Goal: Task Accomplishment & Management: Use online tool/utility

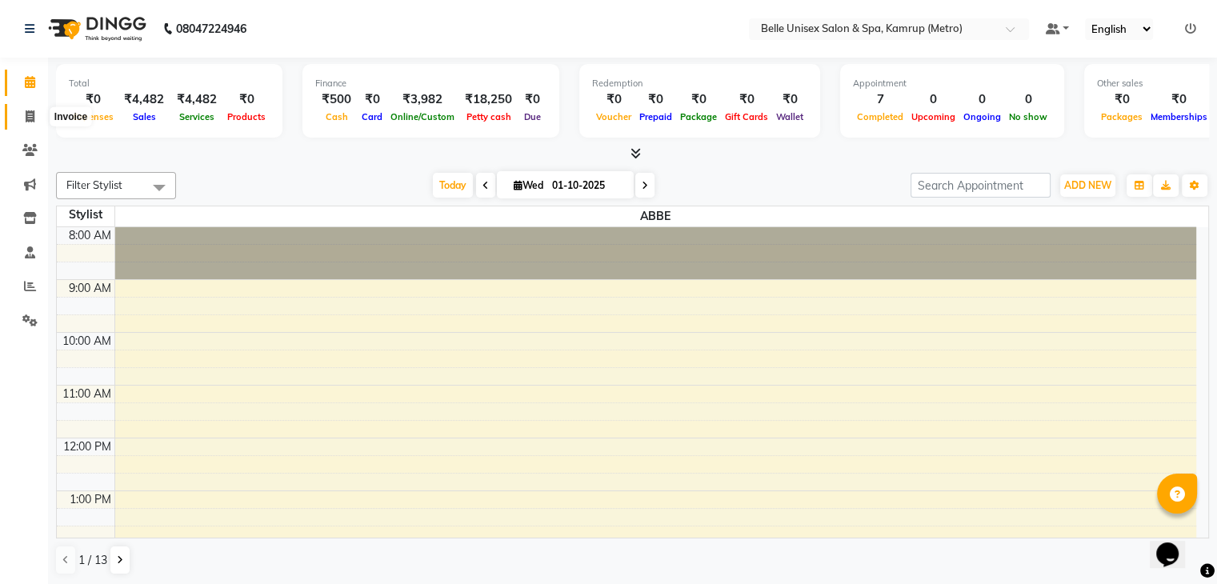
click at [29, 124] on span at bounding box center [30, 117] width 28 height 18
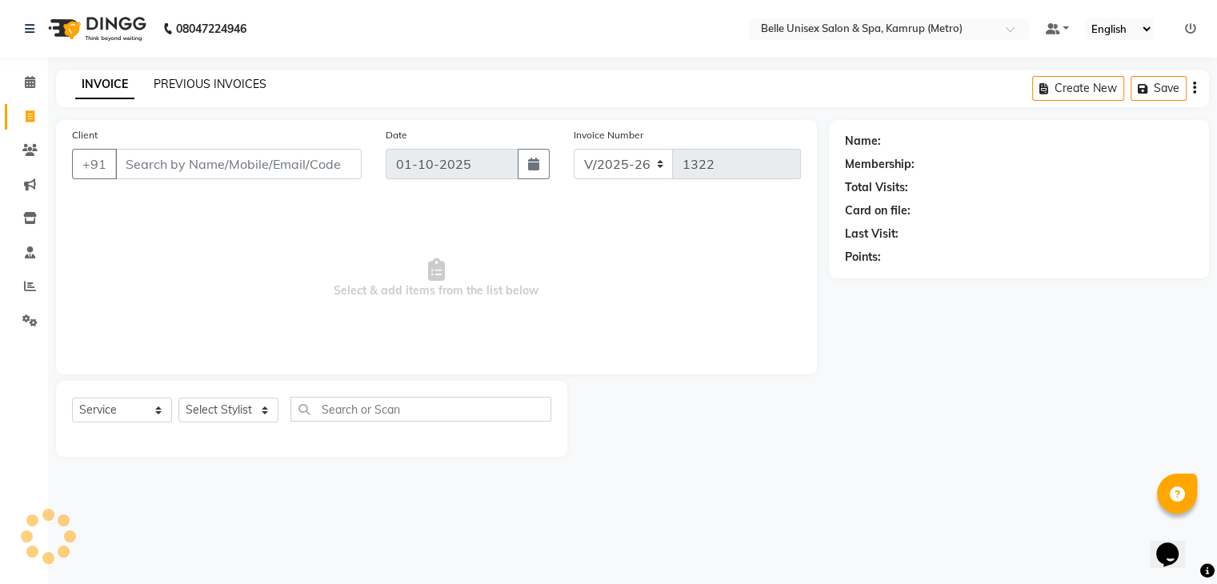
click at [187, 87] on link "PREVIOUS INVOICES" at bounding box center [210, 84] width 113 height 14
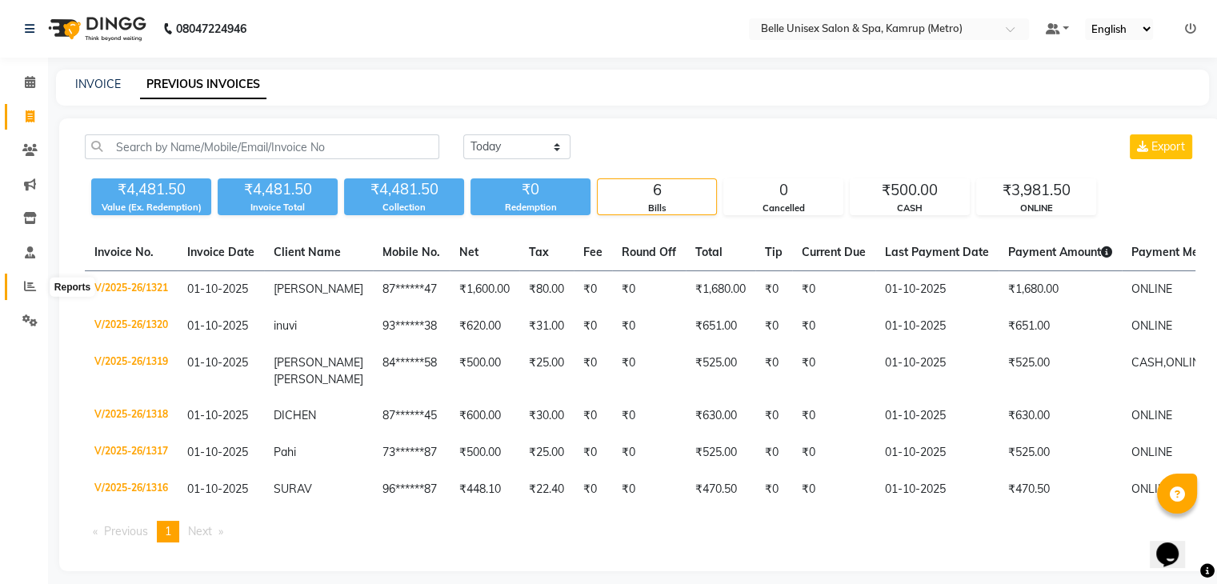
click at [26, 286] on icon at bounding box center [30, 286] width 12 height 12
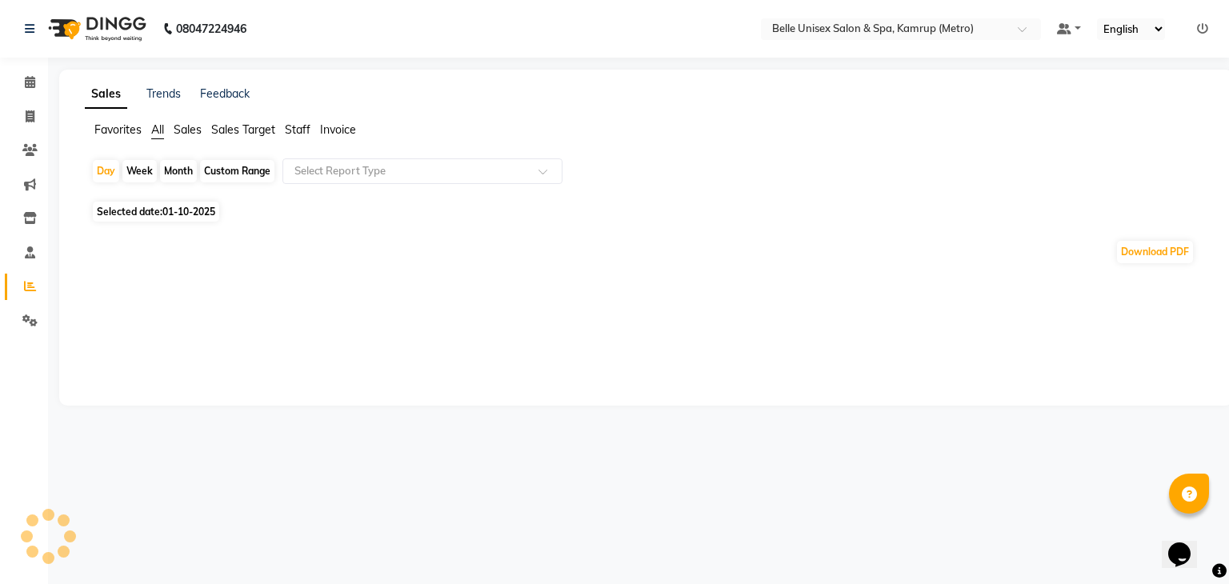
click at [173, 166] on div "Month" at bounding box center [178, 171] width 37 height 22
select select "10"
select select "2025"
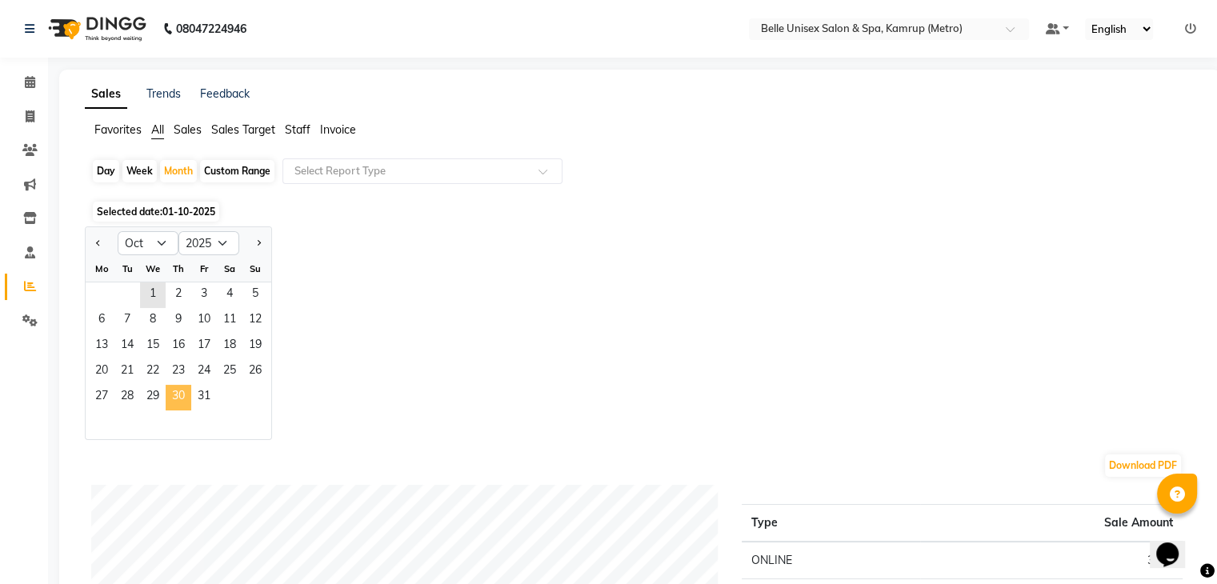
click at [188, 385] on span "30" at bounding box center [179, 398] width 26 height 26
